Goal: Information Seeking & Learning: Check status

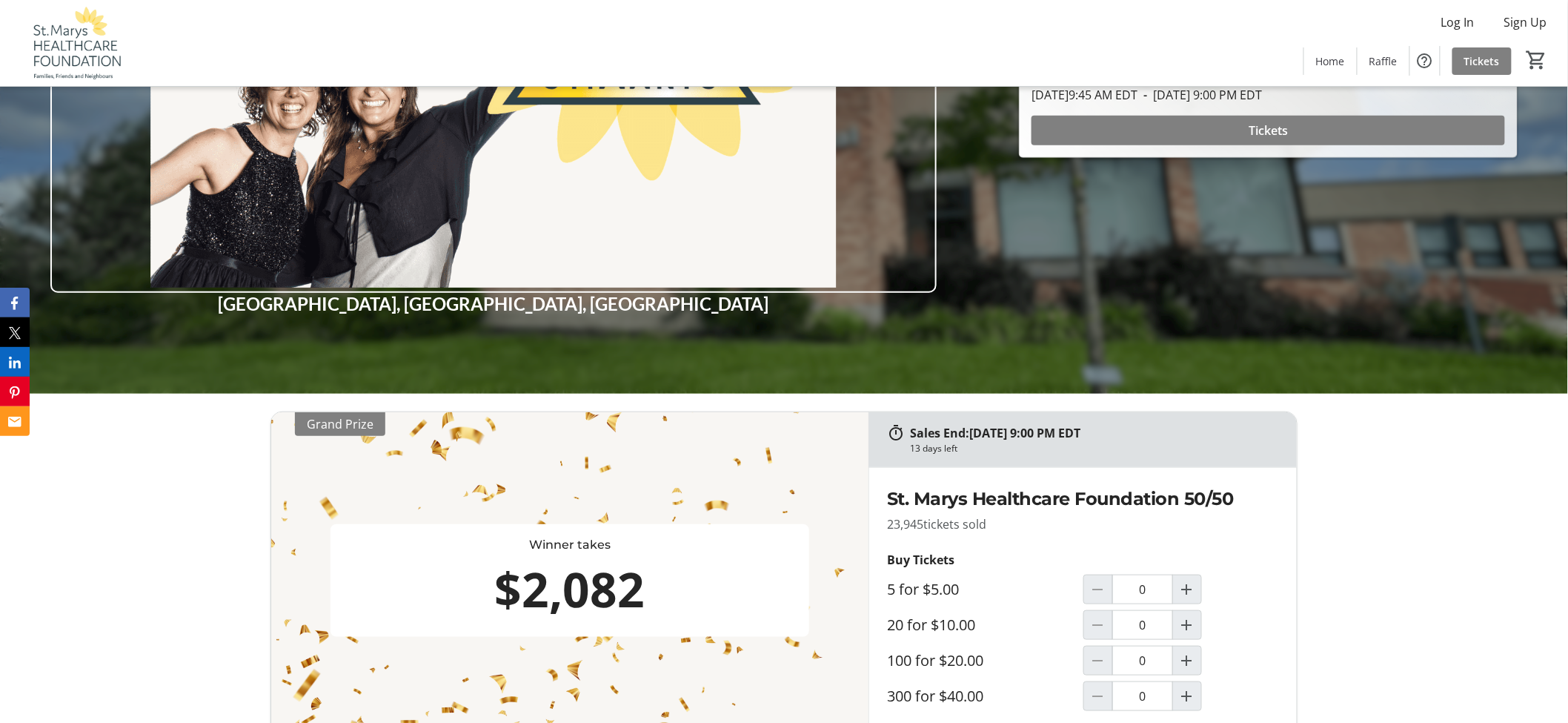
scroll to position [742, 0]
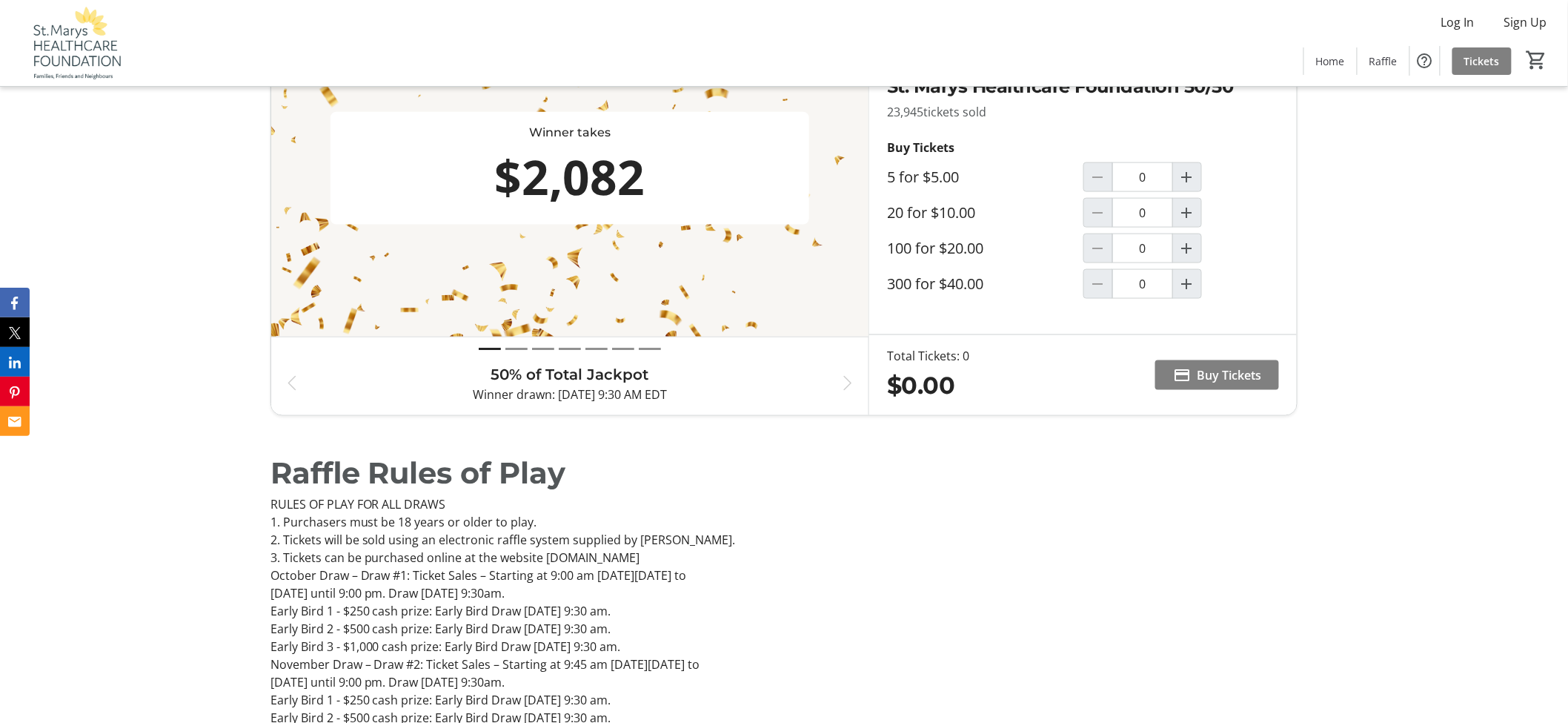
drag, startPoint x: 695, startPoint y: 189, endPoint x: 449, endPoint y: 201, distance: 246.3
click at [449, 201] on div "$2,082" at bounding box center [570, 177] width 468 height 71
click at [467, 193] on div "$2,082" at bounding box center [570, 177] width 468 height 71
click at [228, 202] on div "Sales End: 09/24/2025 at 9:00 PM EDT 13 days left Winner takes $2,082 Grand Pri…" at bounding box center [784, 207] width 1568 height 452
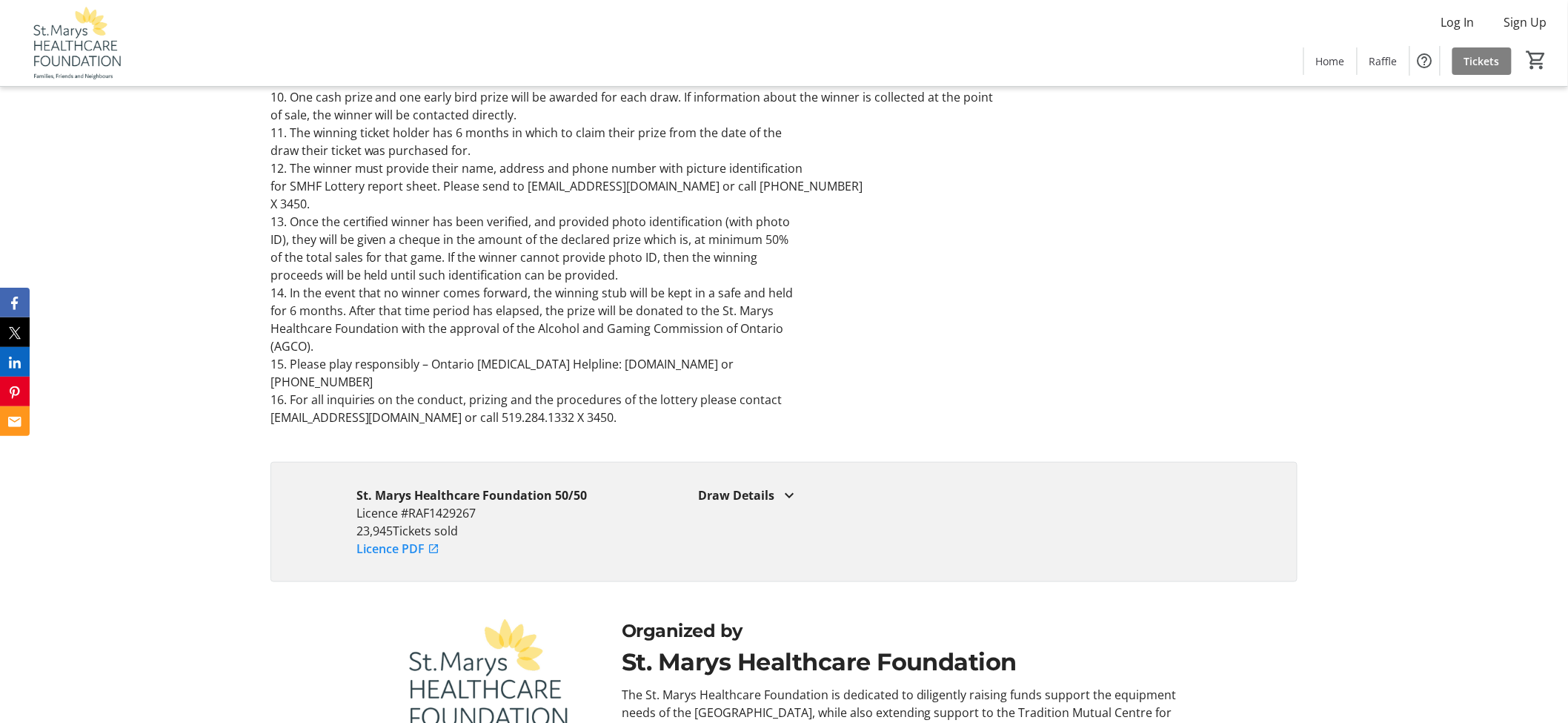
scroll to position [2754, 0]
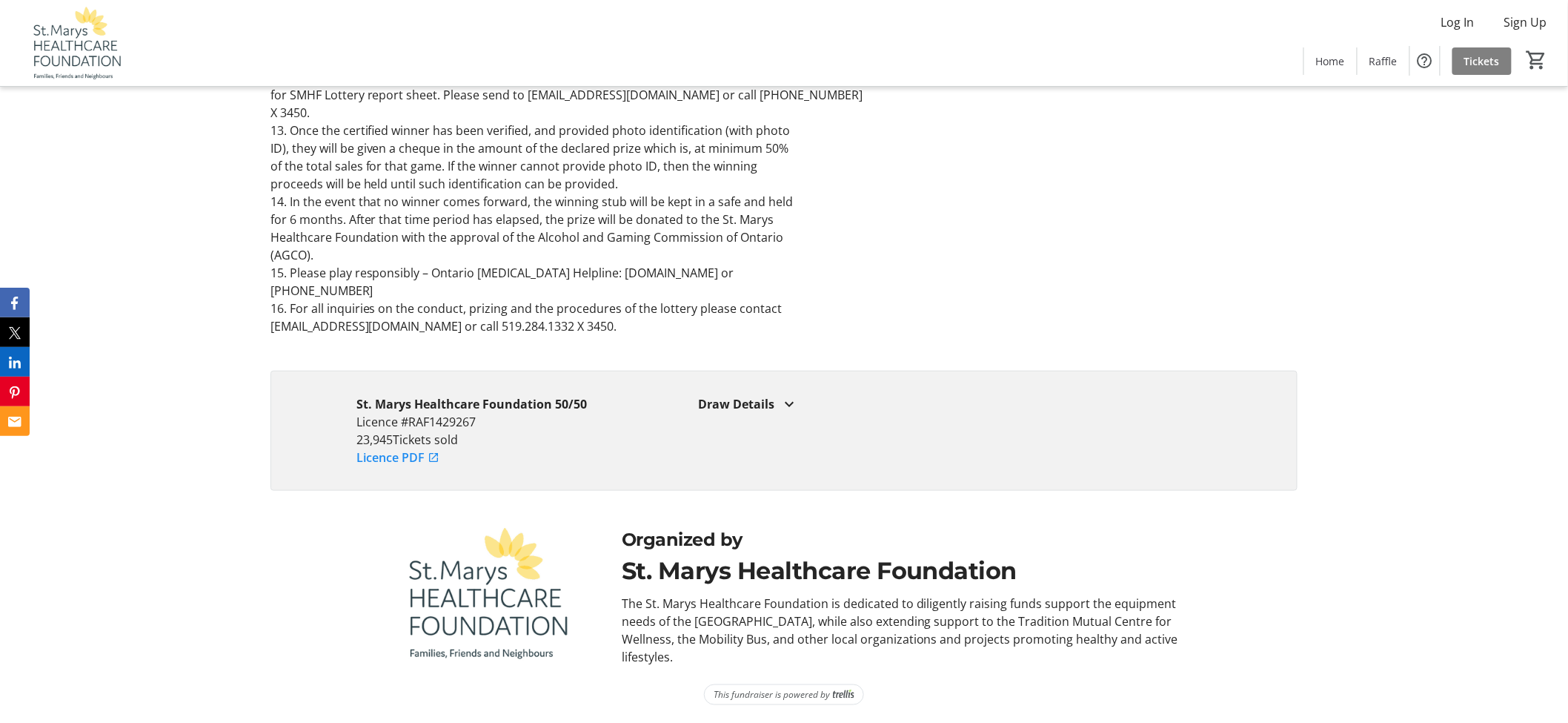
click at [748, 399] on div "Draw Details" at bounding box center [955, 403] width 513 height 18
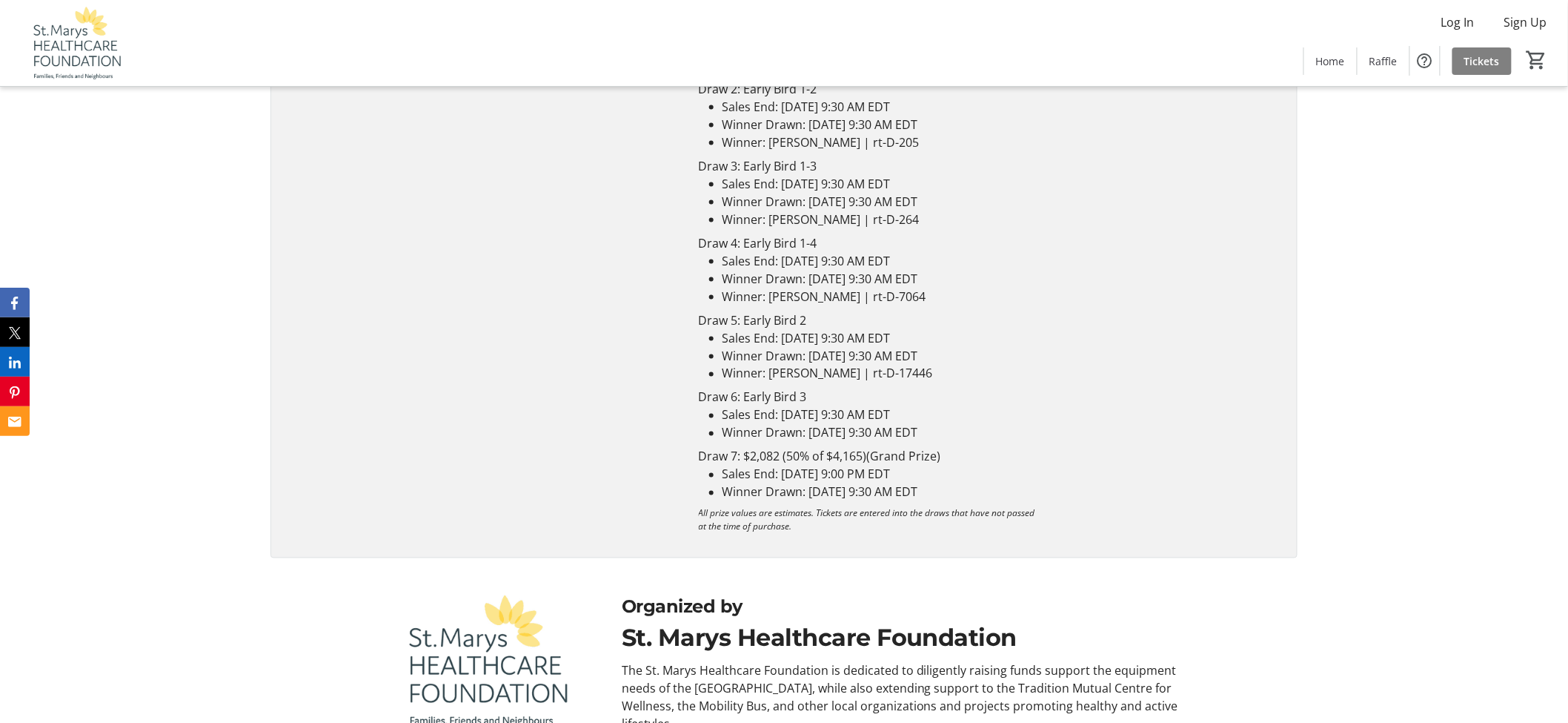
scroll to position [3237, 0]
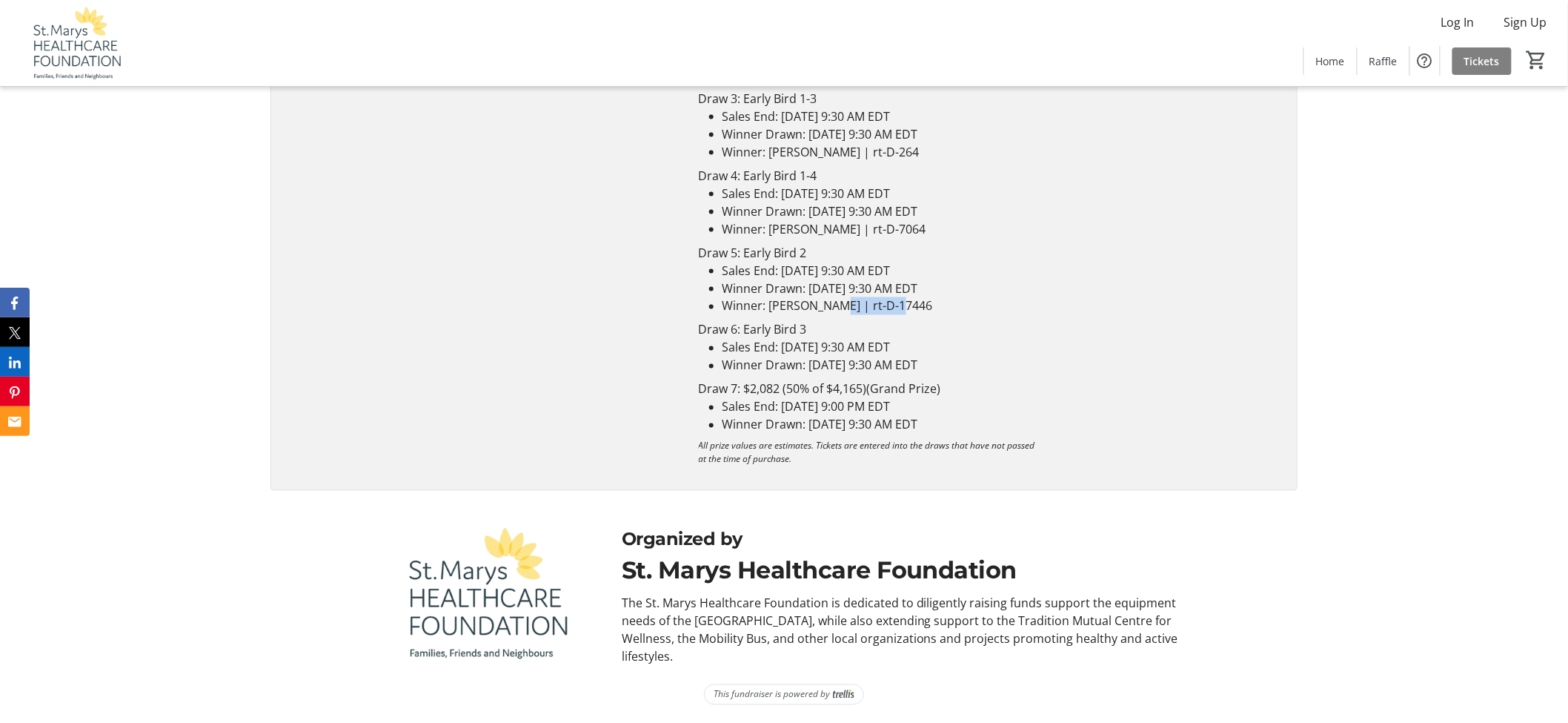
drag, startPoint x: 897, startPoint y: 304, endPoint x: 836, endPoint y: 312, distance: 61.5
click at [836, 312] on li "Winner: [PERSON_NAME] | rt-D-17446" at bounding box center [967, 306] width 489 height 18
click at [886, 329] on p "Draw 6: Early Bird 3" at bounding box center [955, 329] width 513 height 18
drag, startPoint x: 897, startPoint y: 305, endPoint x: 839, endPoint y: 310, distance: 58.2
click at [839, 310] on li "Winner: [PERSON_NAME] | rt-D-17446" at bounding box center [967, 306] width 489 height 18
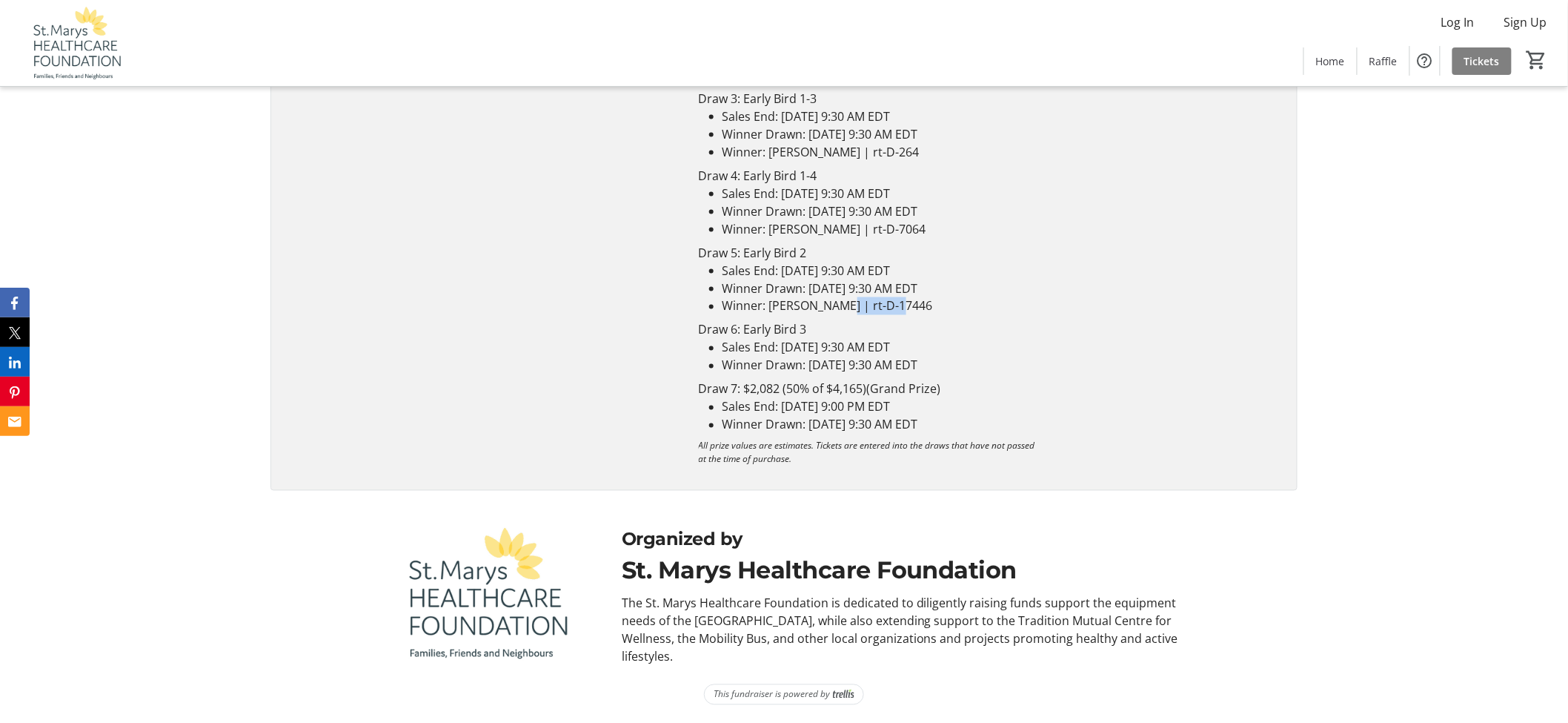
copy li "rt-D-17446"
click at [893, 307] on li "Winner: [PERSON_NAME] | rt-D-17446" at bounding box center [967, 306] width 489 height 18
click at [918, 304] on li "Winner: [PERSON_NAME] | rt-D-17446" at bounding box center [967, 306] width 489 height 18
drag, startPoint x: 902, startPoint y: 310, endPoint x: 770, endPoint y: 307, distance: 132.0
click at [770, 307] on li "Winner: [PERSON_NAME] | rt-D-17446" at bounding box center [967, 306] width 489 height 18
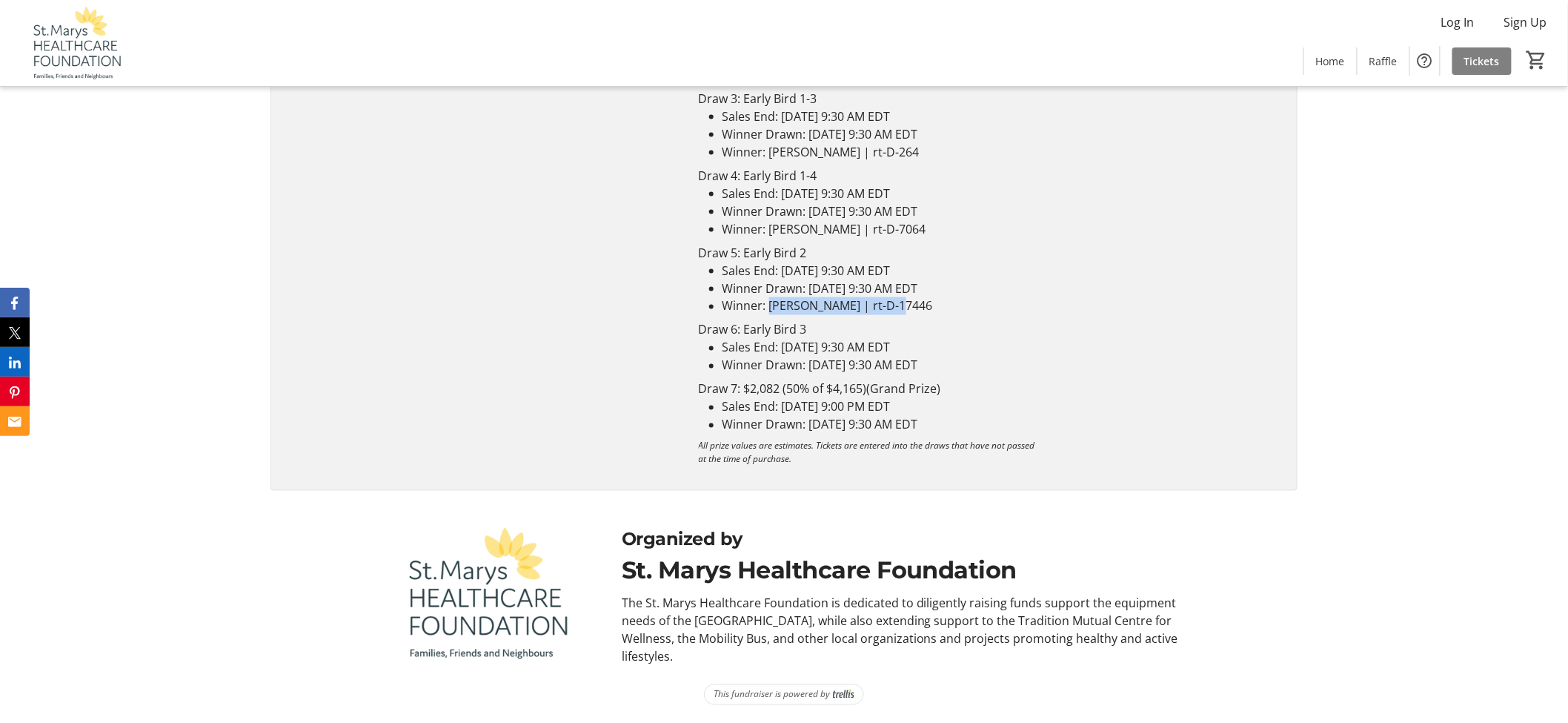
copy li "Brad Buck | rt-D-17446"
drag, startPoint x: 953, startPoint y: 225, endPoint x: 771, endPoint y: 234, distance: 182.2
click at [771, 234] on li "Winner: [PERSON_NAME] | rt-D-7064" at bounding box center [967, 228] width 489 height 18
copy li "Marlene Brownlee | rt-D-7064"
drag, startPoint x: 1383, startPoint y: 494, endPoint x: 1374, endPoint y: 498, distance: 9.8
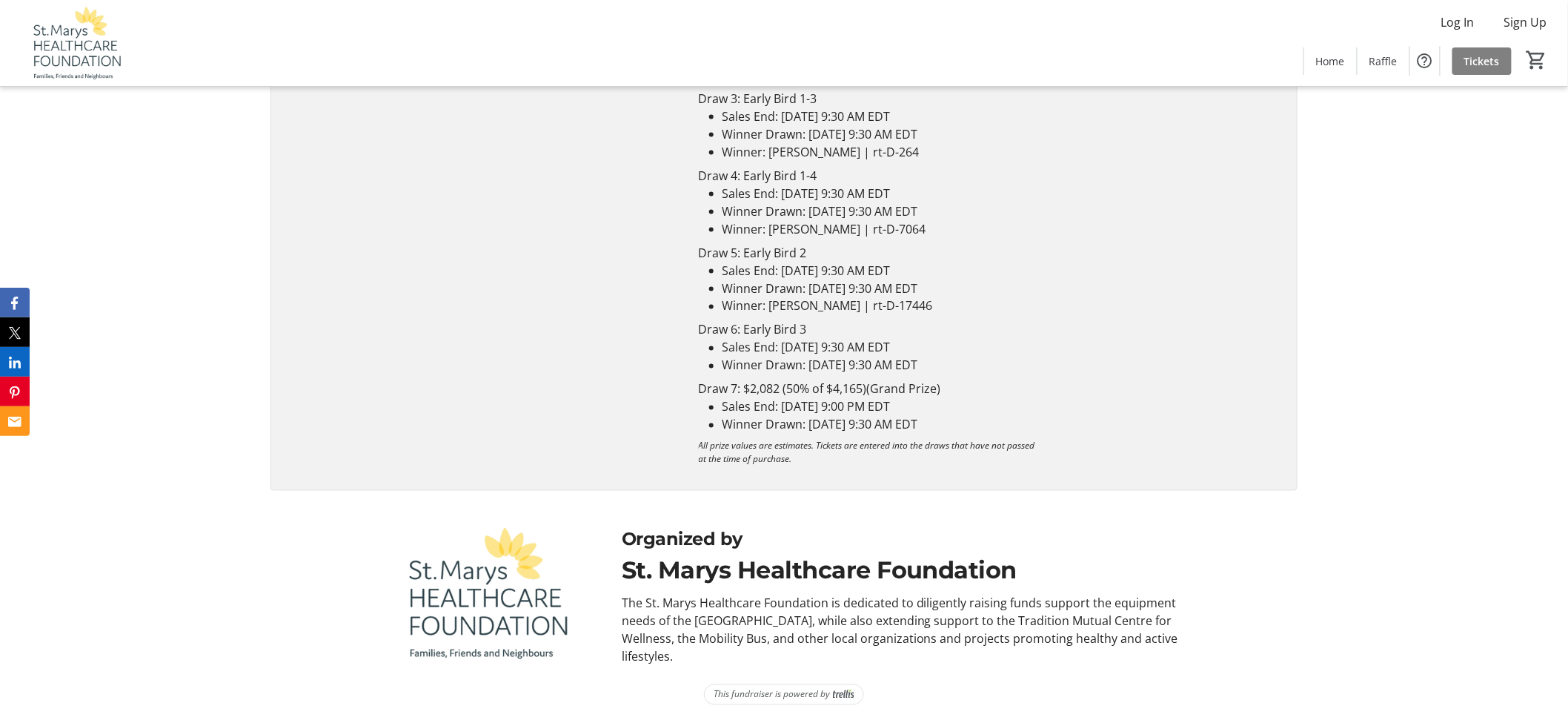
click at [1383, 494] on div "St. Marys Healthcare Foundation 50/50 Licence #RAF1429267 23,945 Tickets sold L…" at bounding box center [784, 189] width 1568 height 639
click at [861, 154] on li "Winner: [PERSON_NAME] | rt-D-264" at bounding box center [967, 152] width 489 height 18
drag, startPoint x: 939, startPoint y: 151, endPoint x: 770, endPoint y: 145, distance: 169.1
click at [770, 145] on li "Winner: [PERSON_NAME] | rt-D-264" at bounding box center [967, 152] width 489 height 18
copy li "Luke De Brabandere | rt-D-264"
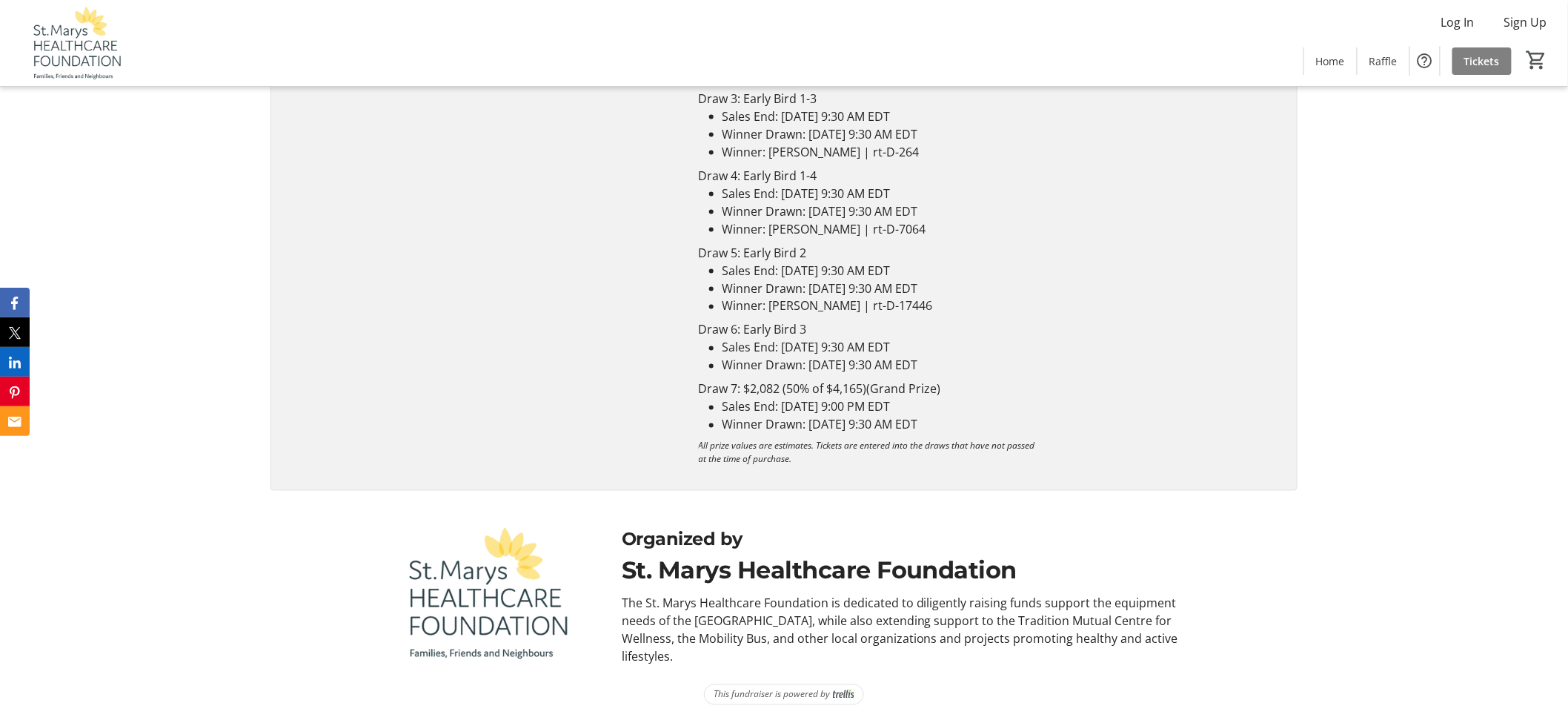
scroll to position [3155, 0]
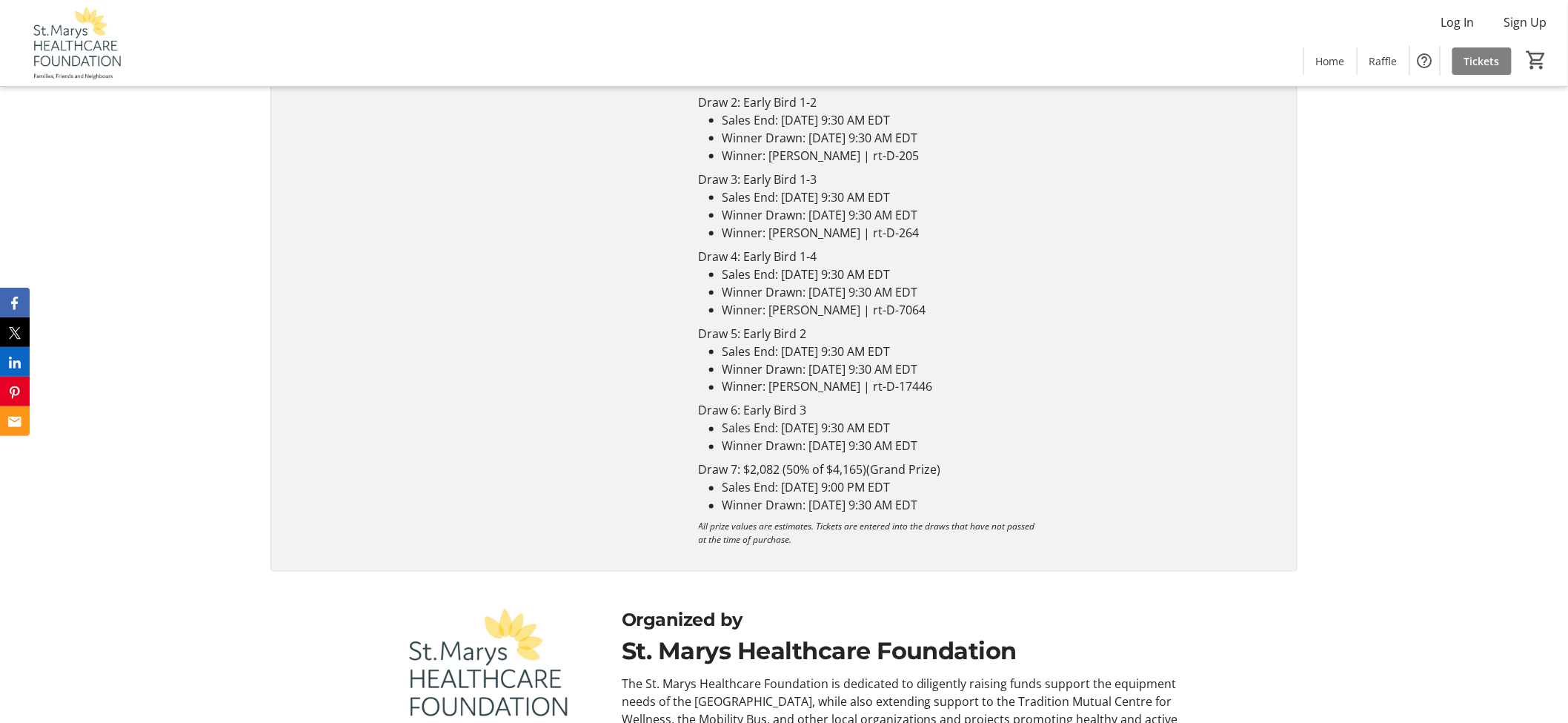
drag, startPoint x: 944, startPoint y: 158, endPoint x: 768, endPoint y: 159, distance: 176.0
click at [768, 159] on li "Winner: [PERSON_NAME] | rt-D-205" at bounding box center [967, 156] width 489 height 18
copy li "Luke De Brabandere | rt-D-205"
click at [934, 354] on li "Sales End: [DATE] 9:30 AM EDT" at bounding box center [967, 351] width 489 height 18
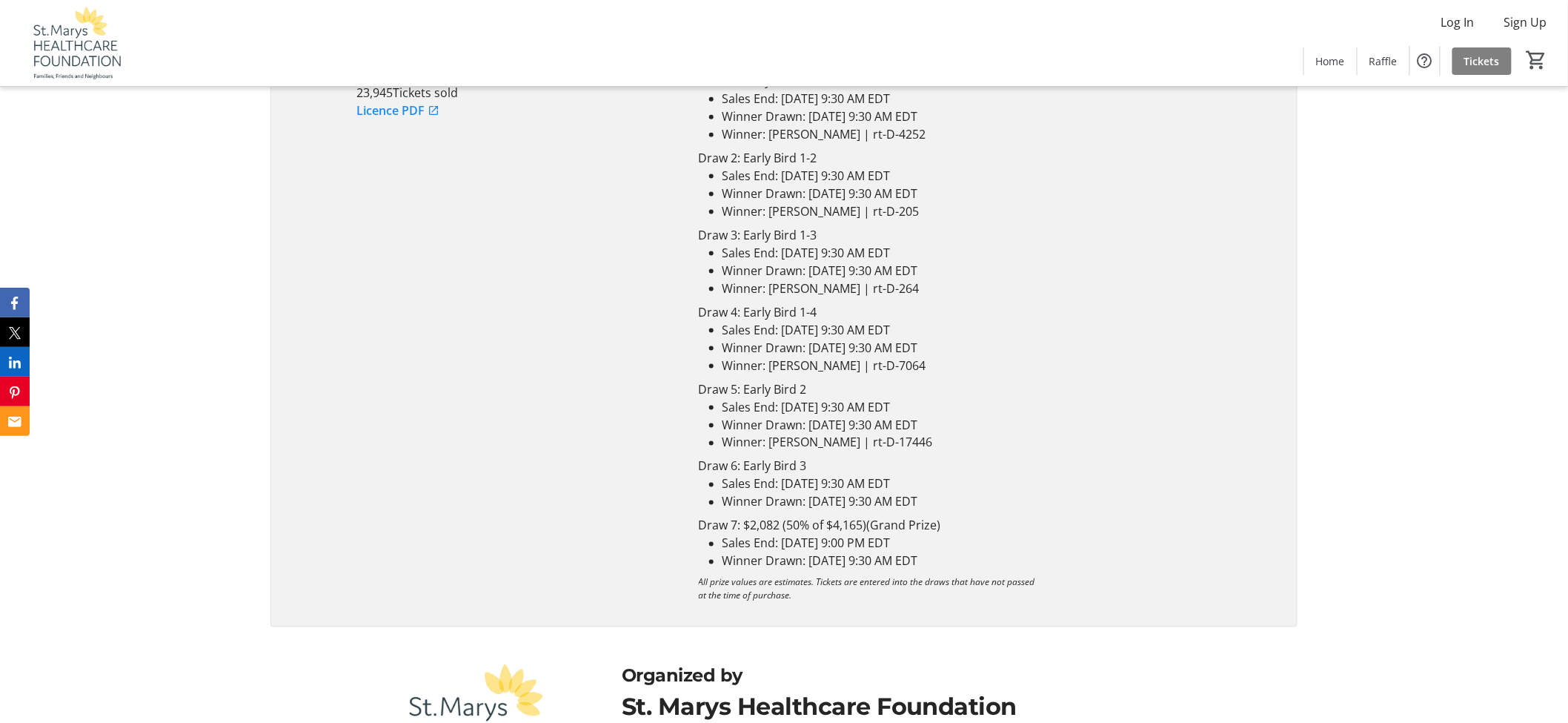
scroll to position [2990, 0]
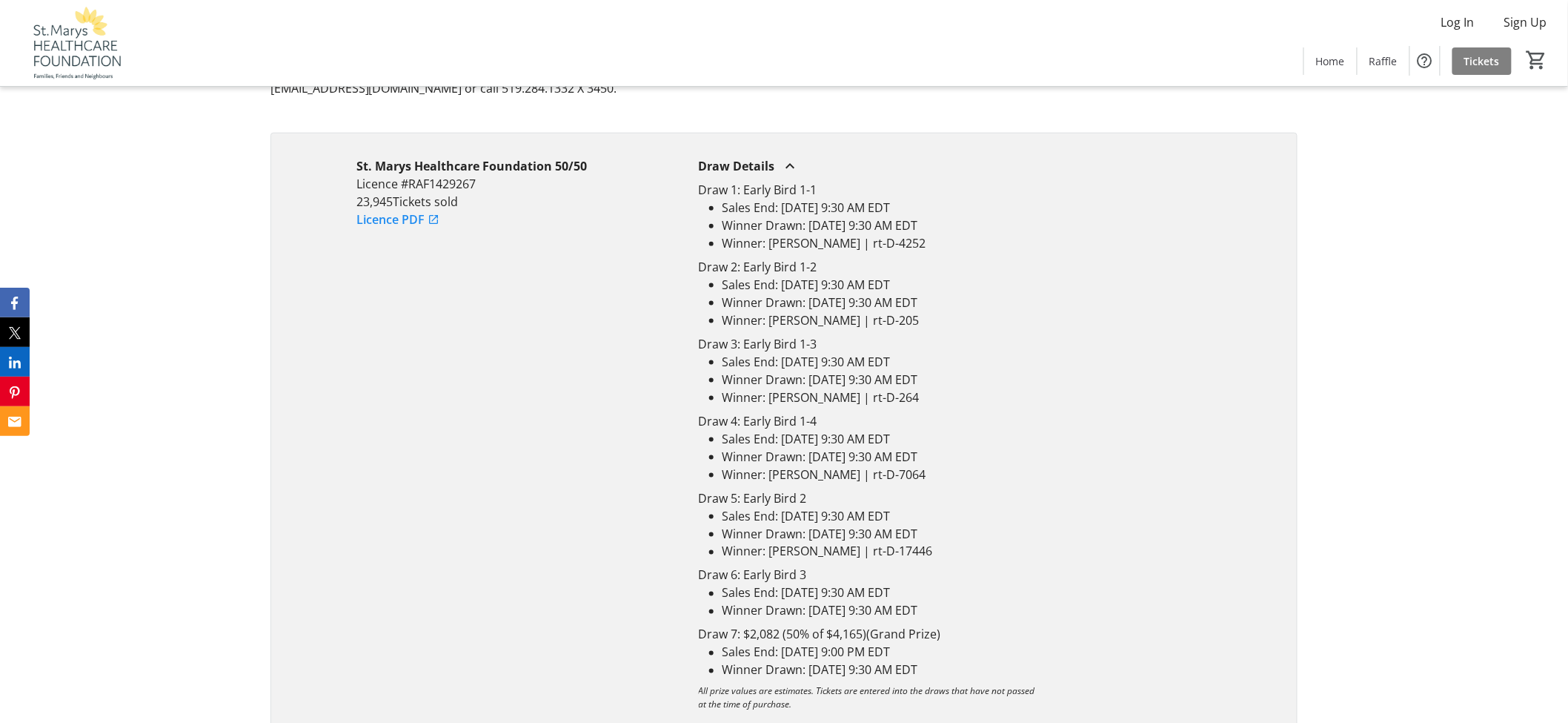
drag, startPoint x: 921, startPoint y: 248, endPoint x: 771, endPoint y: 241, distance: 150.2
click at [771, 241] on li "Winner: [PERSON_NAME] | rt-D-4252" at bounding box center [967, 242] width 489 height 18
copy li "Cheryl Staffen | rt-D-4252"
